Goal: Transaction & Acquisition: Book appointment/travel/reservation

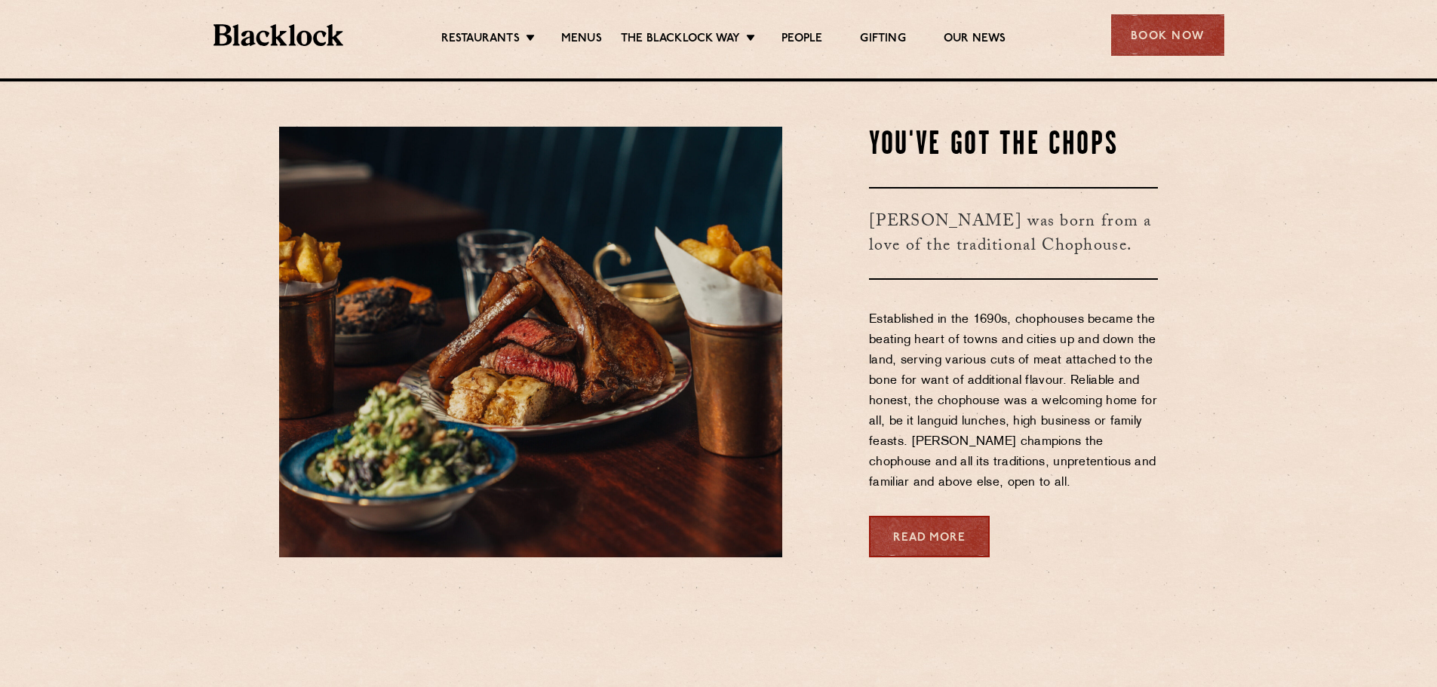
scroll to position [754, 0]
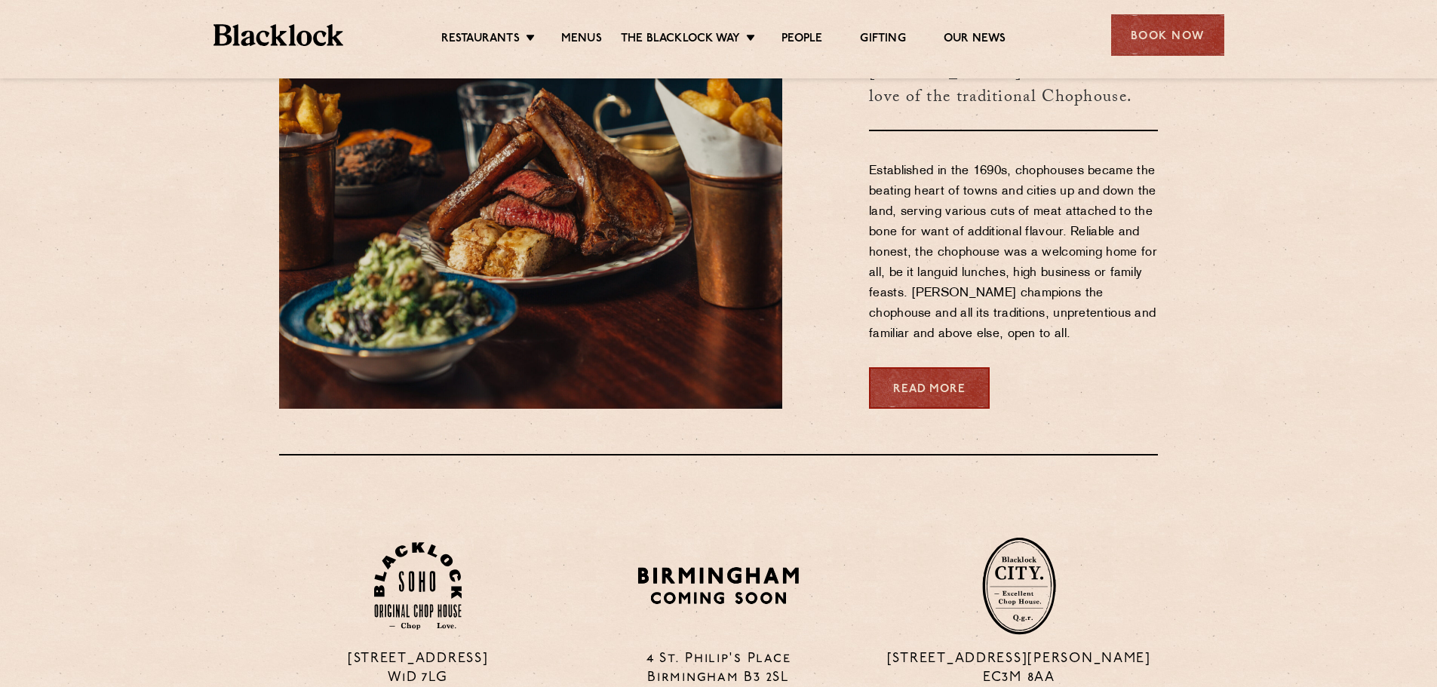
click at [1171, 35] on div "Book Now" at bounding box center [1167, 34] width 113 height 41
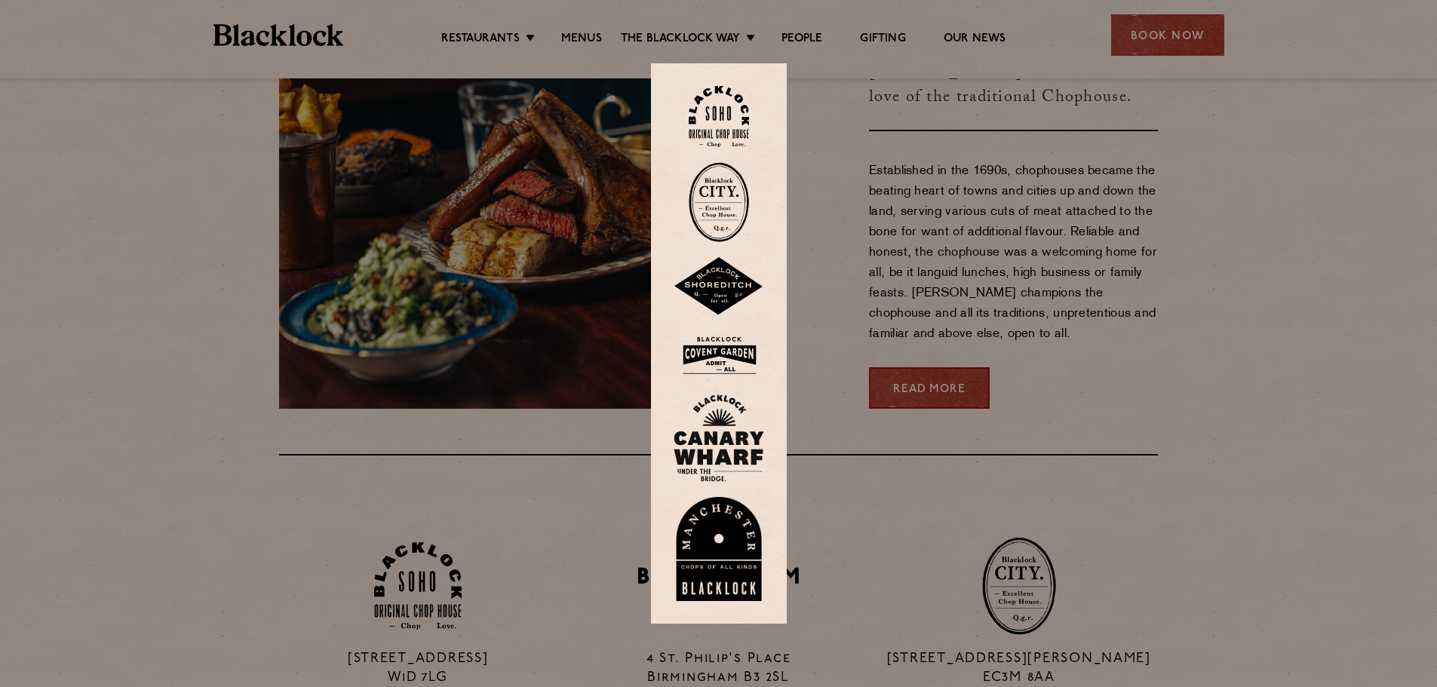
click at [729, 345] on img at bounding box center [718, 355] width 91 height 49
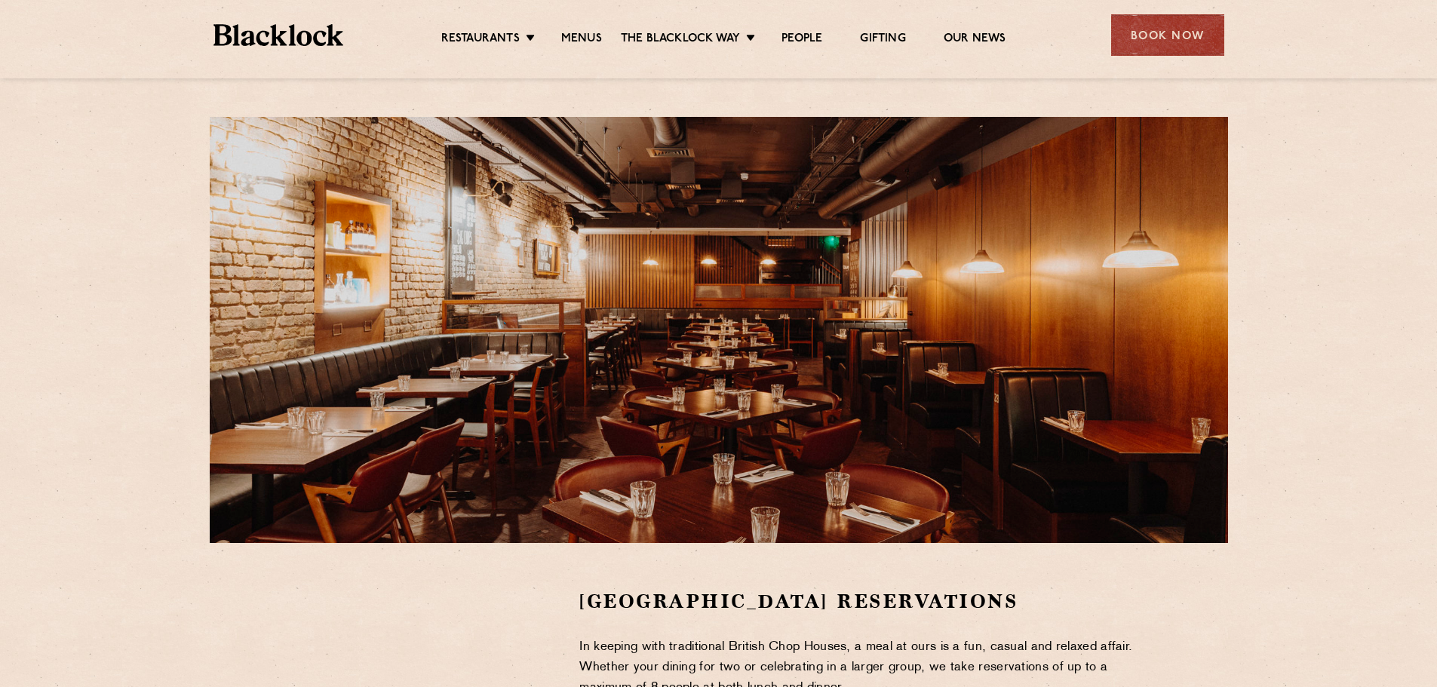
click at [1168, 27] on div "Book Now" at bounding box center [1167, 34] width 113 height 41
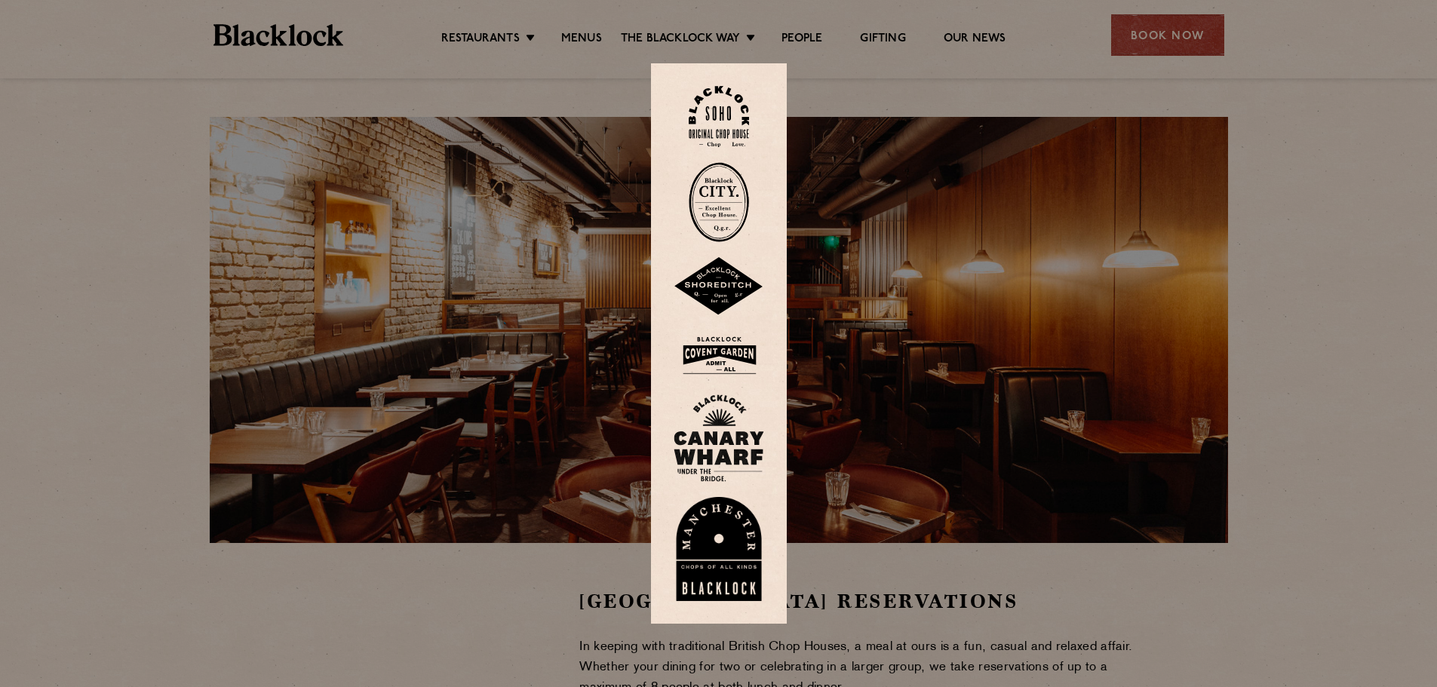
click at [730, 351] on img at bounding box center [718, 355] width 91 height 49
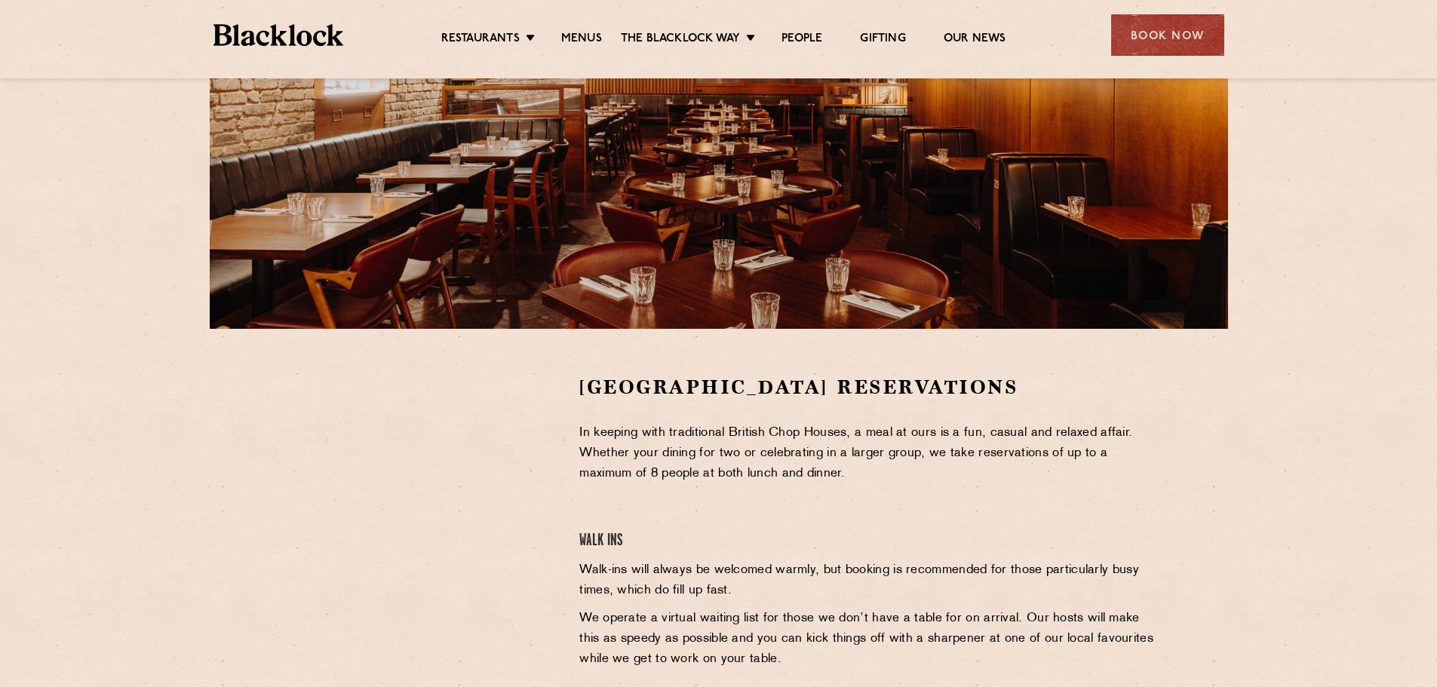
scroll to position [453, 0]
